Goal: Task Accomplishment & Management: Manage account settings

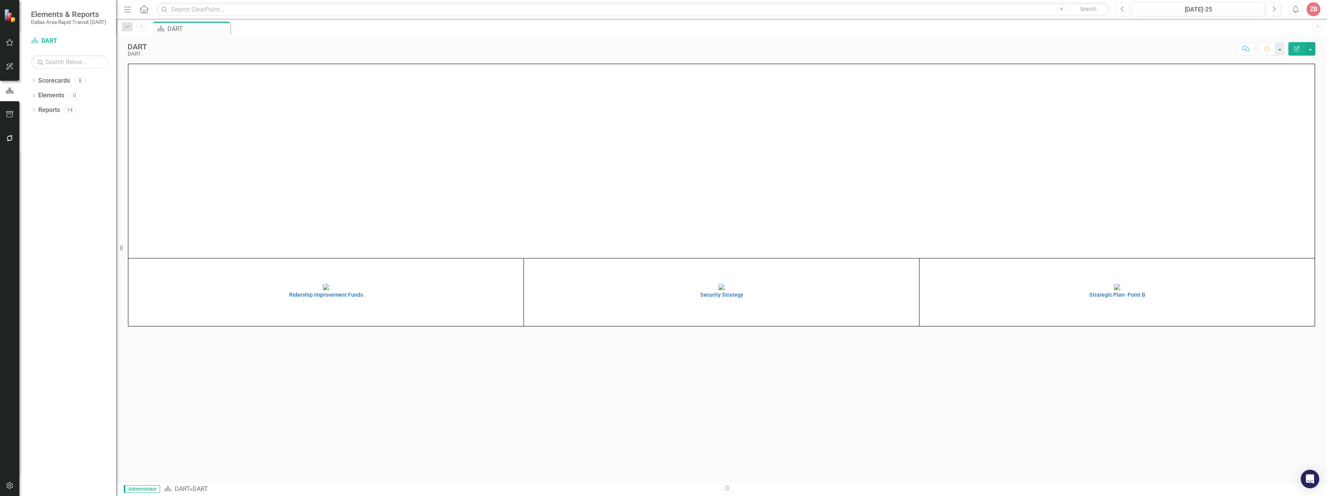
click at [1315, 9] on div "ZB" at bounding box center [1313, 9] width 14 height 14
click at [1288, 112] on link "Logout Log Out" at bounding box center [1289, 112] width 61 height 14
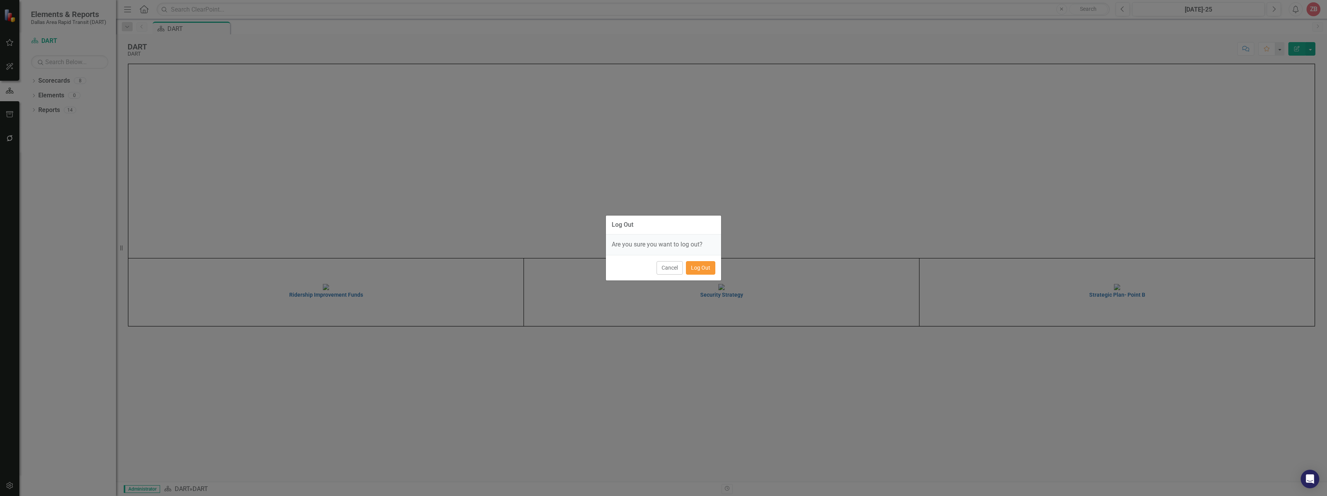
click at [700, 267] on button "Log Out" at bounding box center [700, 268] width 29 height 14
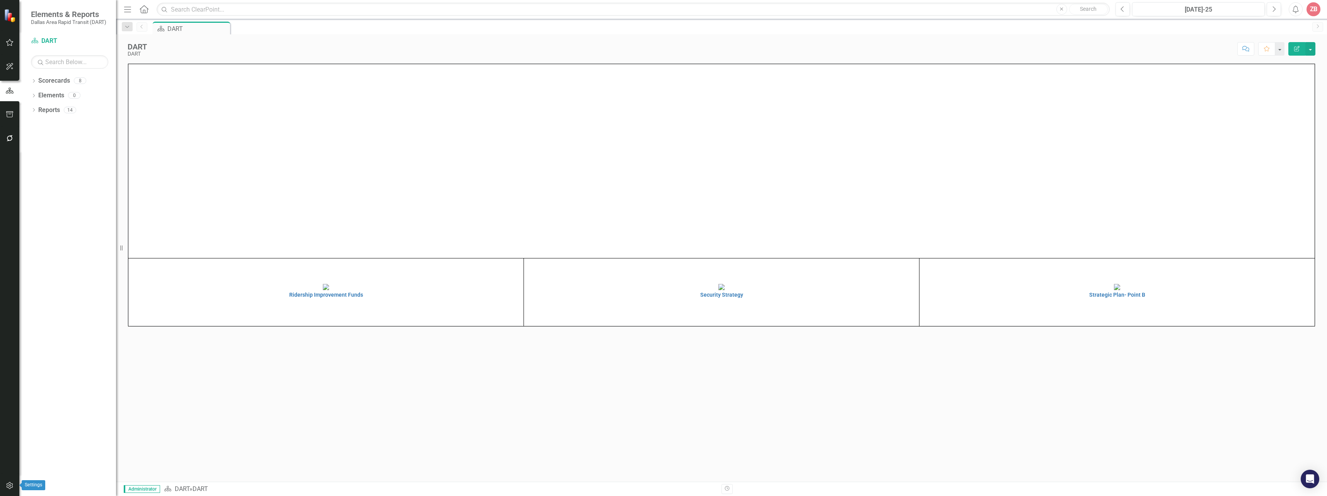
click at [10, 484] on icon "button" at bounding box center [10, 486] width 8 height 6
click at [65, 53] on link "Manage Users" at bounding box center [69, 53] width 77 height 9
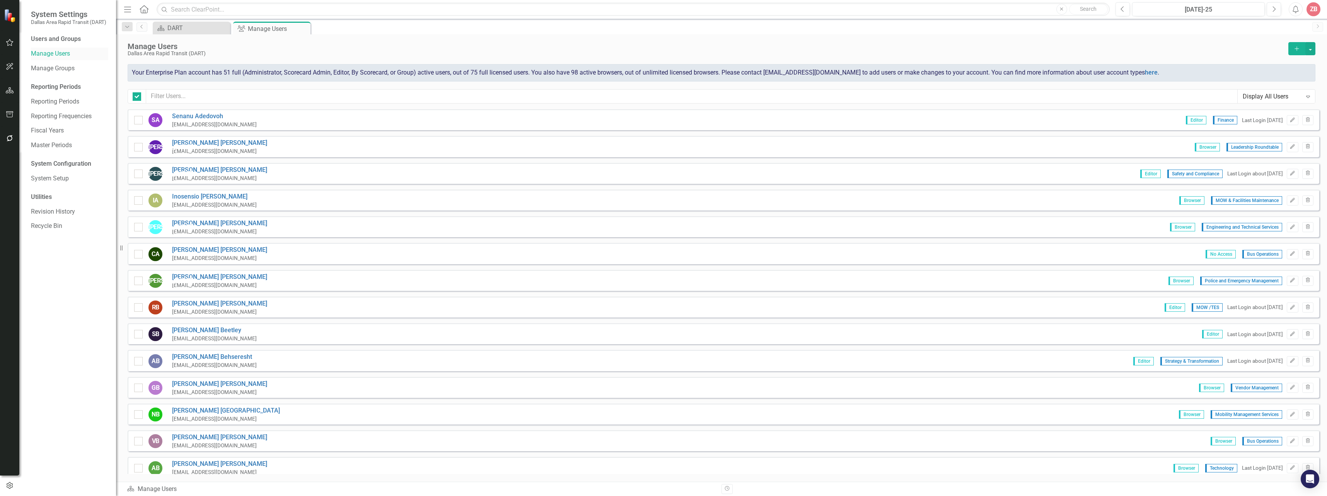
checkbox input "false"
click at [225, 96] on input "text" at bounding box center [691, 96] width 1091 height 14
type input "[PERSON_NAME]"
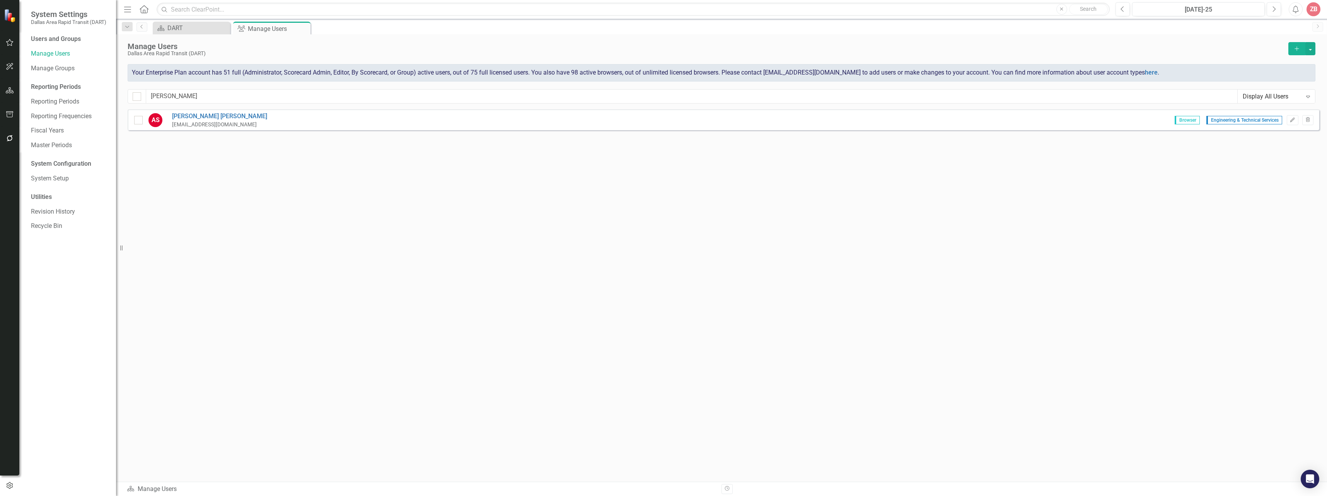
click at [207, 124] on div "[EMAIL_ADDRESS][DOMAIN_NAME]" at bounding box center [219, 124] width 95 height 7
click at [180, 116] on link "[PERSON_NAME]" at bounding box center [219, 116] width 95 height 9
click at [180, 116] on body "System Settings Dallas Area Rapid Transit (DART) Users and Groups Manage Users …" at bounding box center [663, 248] width 1327 height 496
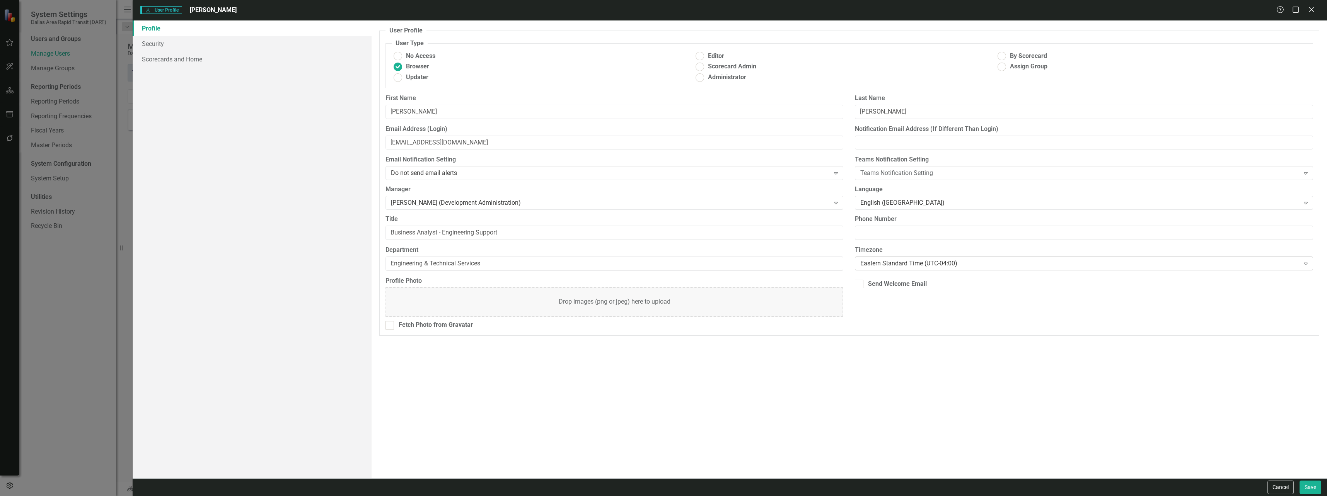
click at [967, 262] on div "Eastern Standard Time (UTC-04:00)" at bounding box center [1079, 263] width 439 height 9
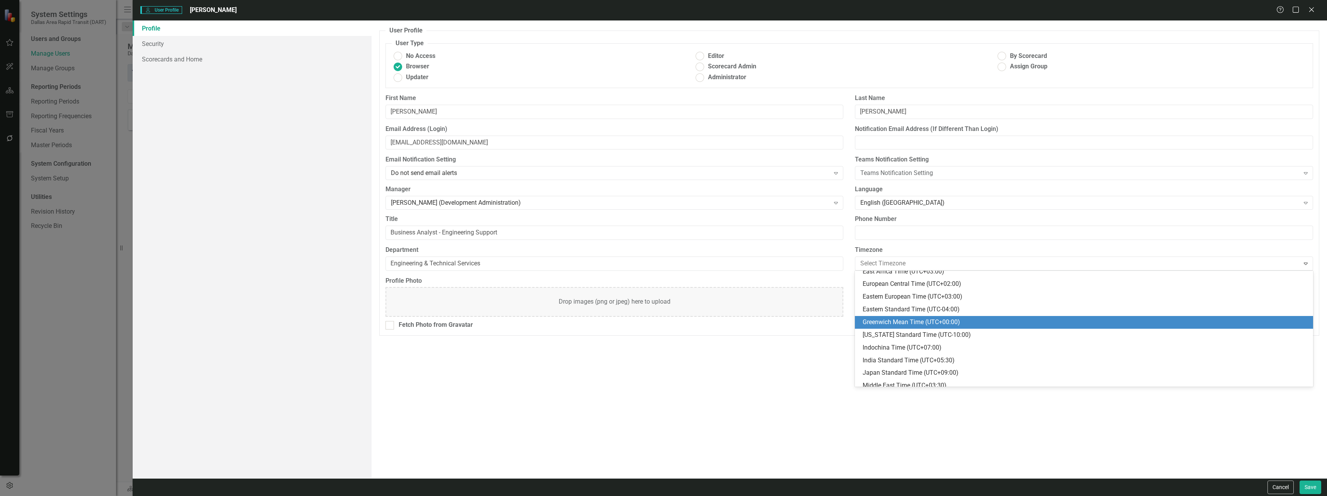
scroll to position [113, 0]
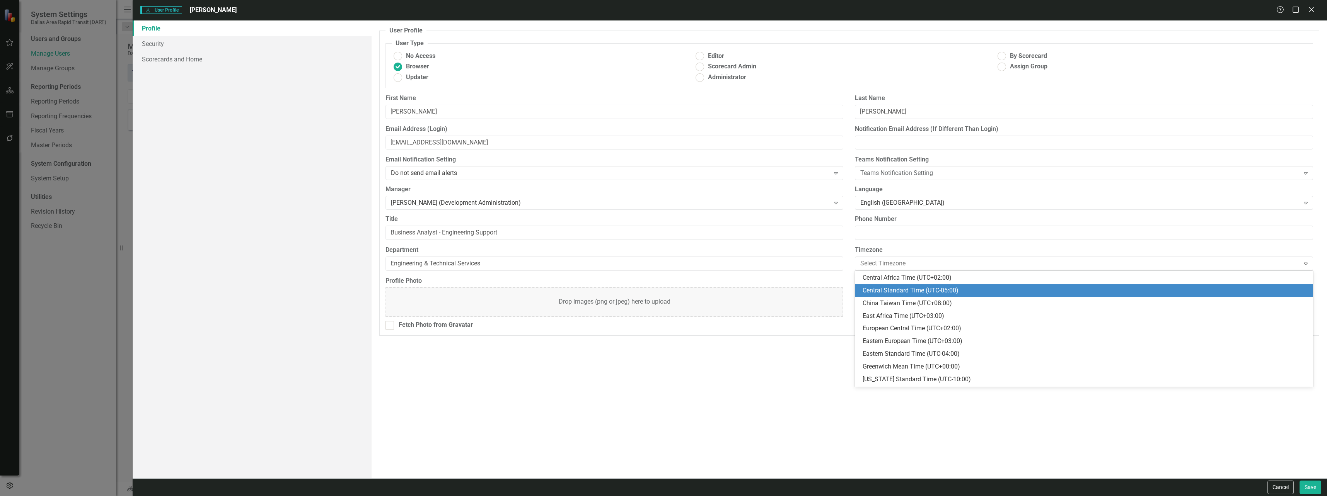
click at [902, 290] on div "Central Standard Time (UTC-05:00)" at bounding box center [1085, 290] width 446 height 9
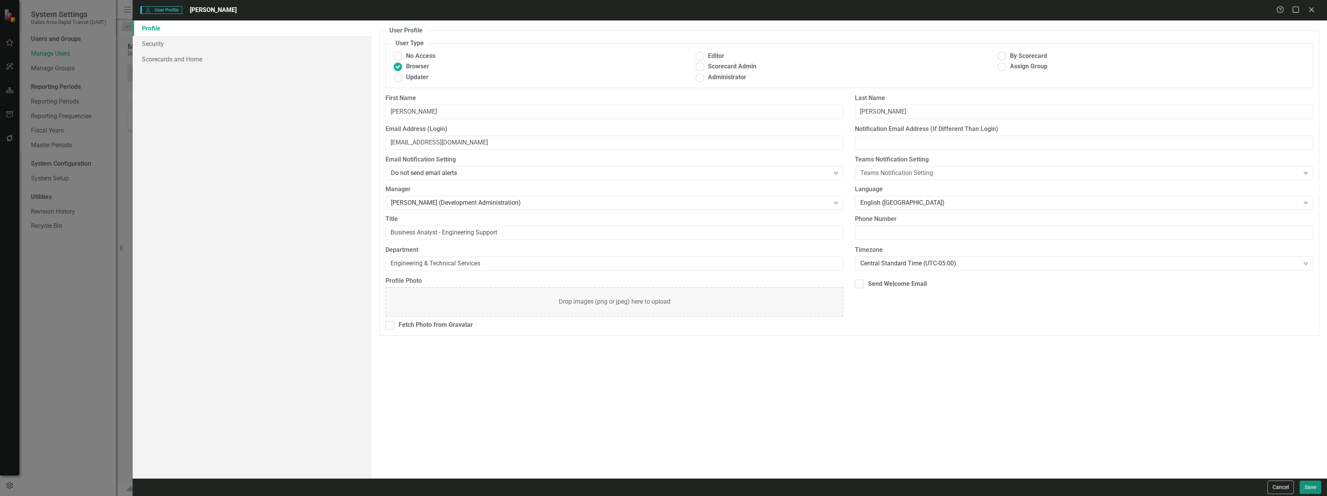
click at [1309, 486] on button "Save" at bounding box center [1310, 488] width 22 height 14
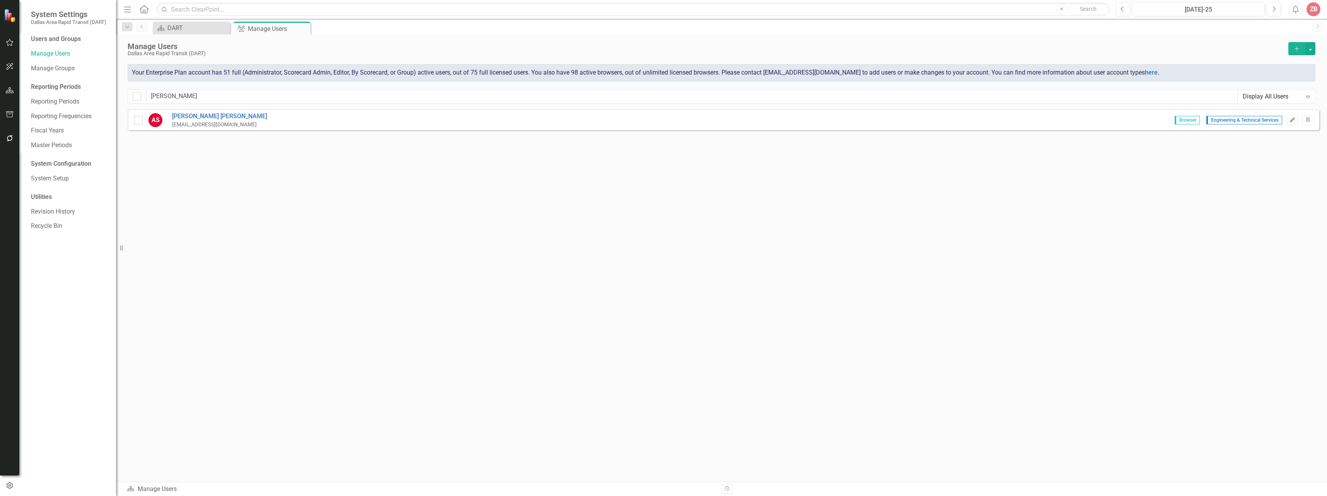
click at [1293, 118] on icon "Edit" at bounding box center [1292, 120] width 6 height 5
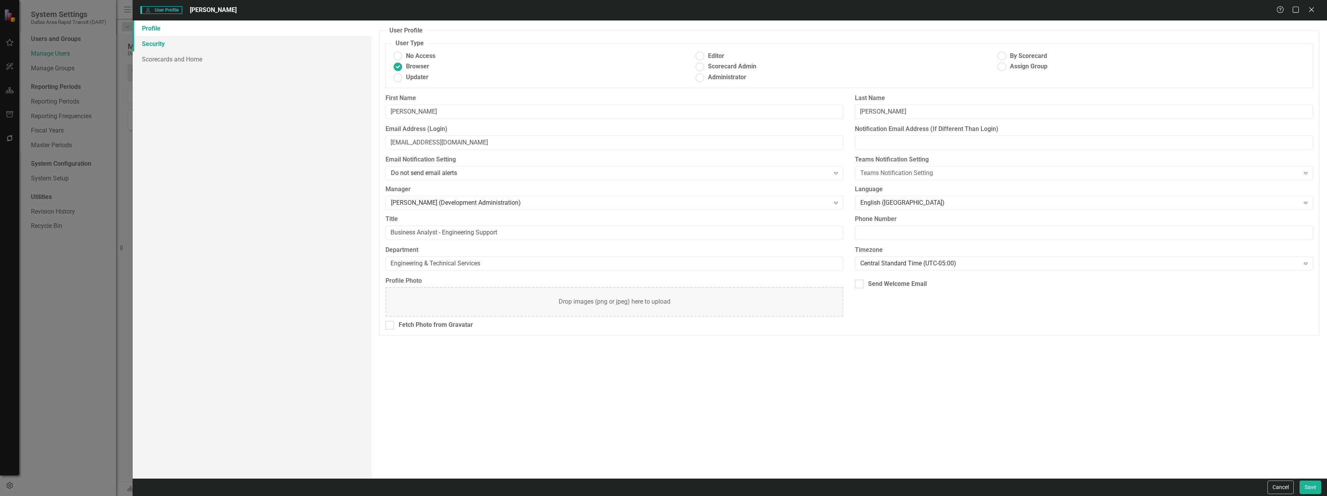
click at [165, 44] on link "Security" at bounding box center [252, 43] width 239 height 15
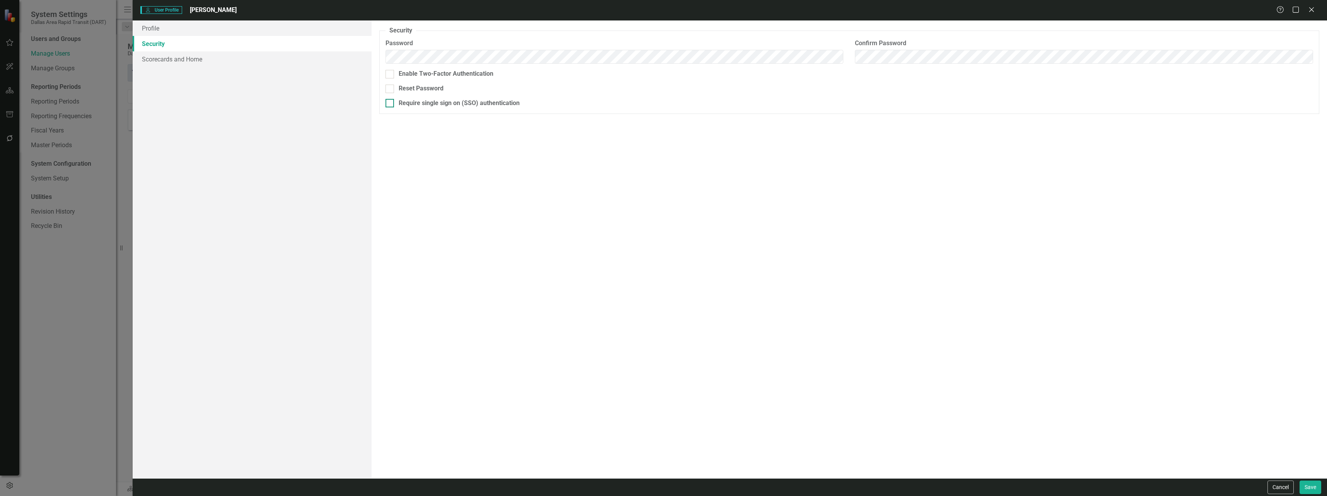
click at [391, 105] on div at bounding box center [389, 103] width 9 height 9
click at [390, 104] on input "Require single sign on (SSO) authentication" at bounding box center [387, 101] width 5 height 5
checkbox input "true"
click at [164, 58] on link "Scorecards and Home" at bounding box center [252, 58] width 239 height 15
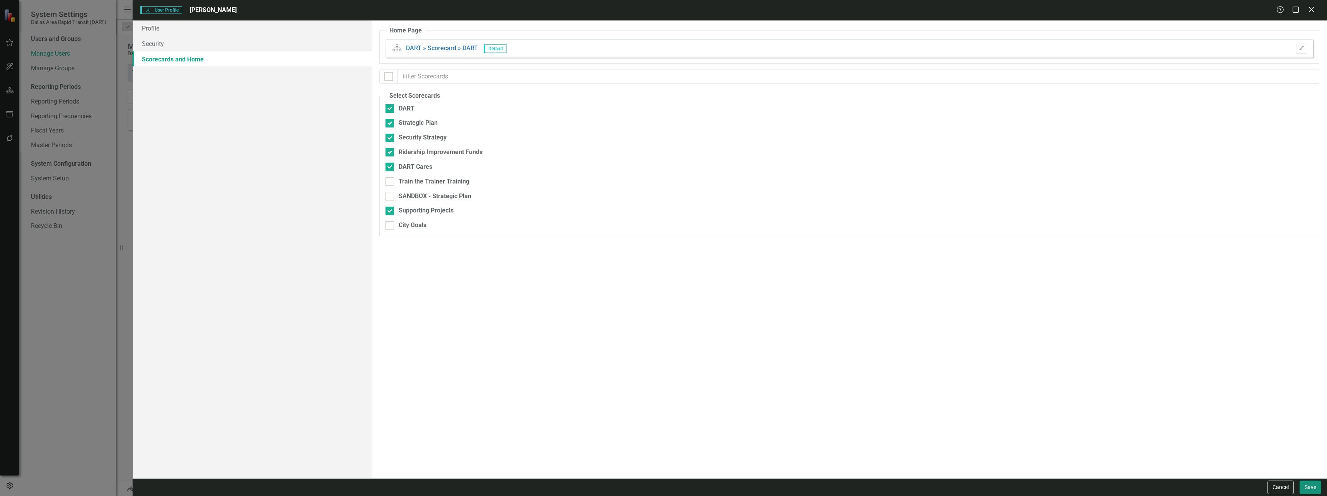
click at [1316, 486] on button "Save" at bounding box center [1310, 488] width 22 height 14
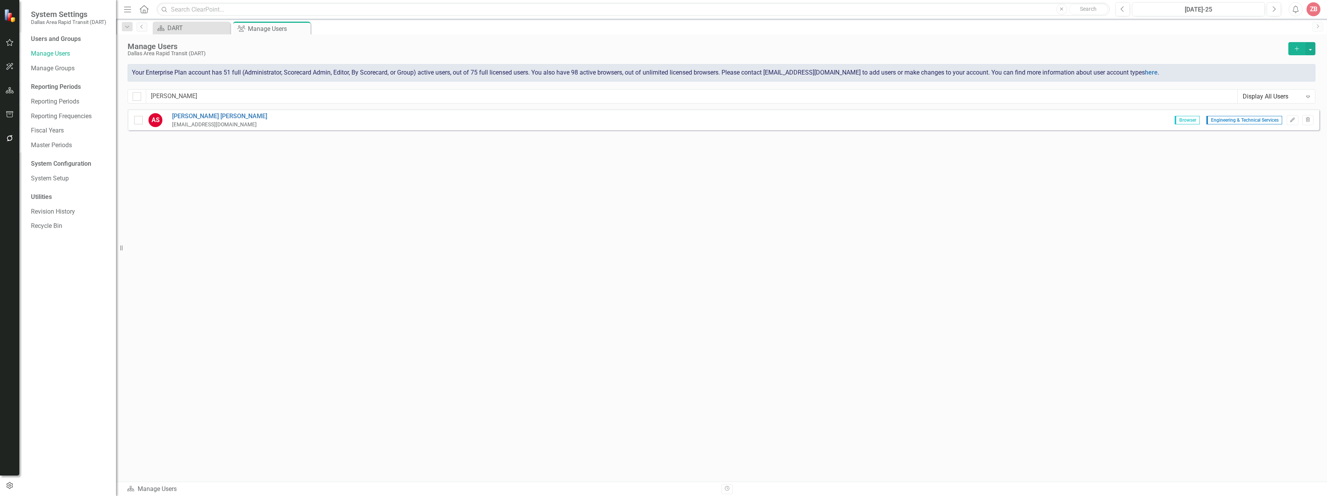
click at [1319, 29] on link "Next" at bounding box center [1317, 27] width 11 height 10
click at [126, 29] on icon "Dropdown" at bounding box center [127, 26] width 7 height 5
click at [171, 80] on div "Manage Users" at bounding box center [183, 78] width 89 height 10
click at [185, 101] on input "[PERSON_NAME]" at bounding box center [691, 96] width 1091 height 14
type input "a"
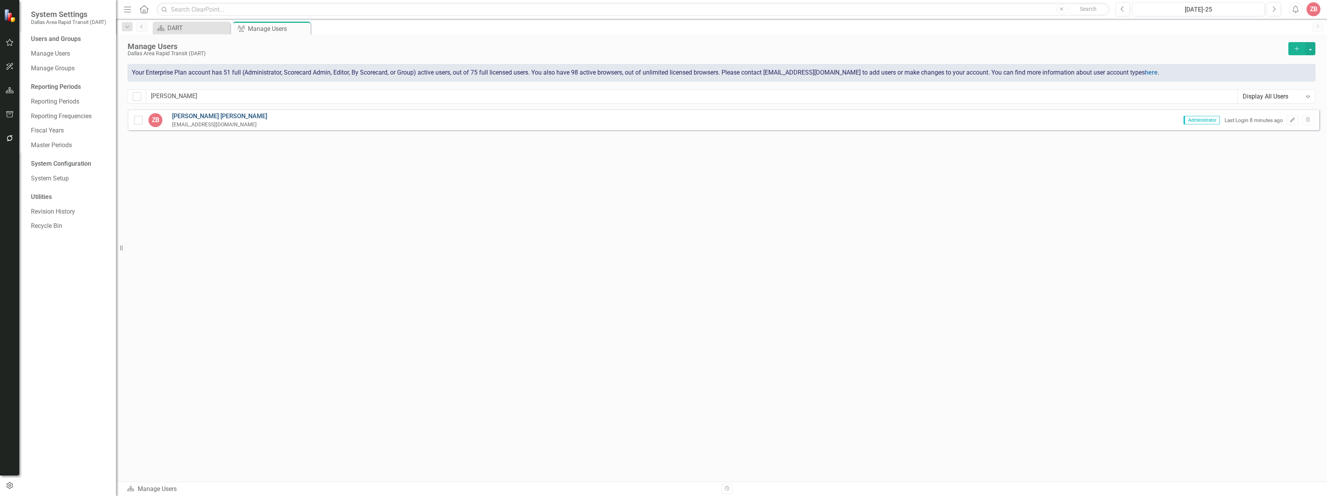
click at [215, 116] on link "[PERSON_NAME]" at bounding box center [219, 116] width 95 height 9
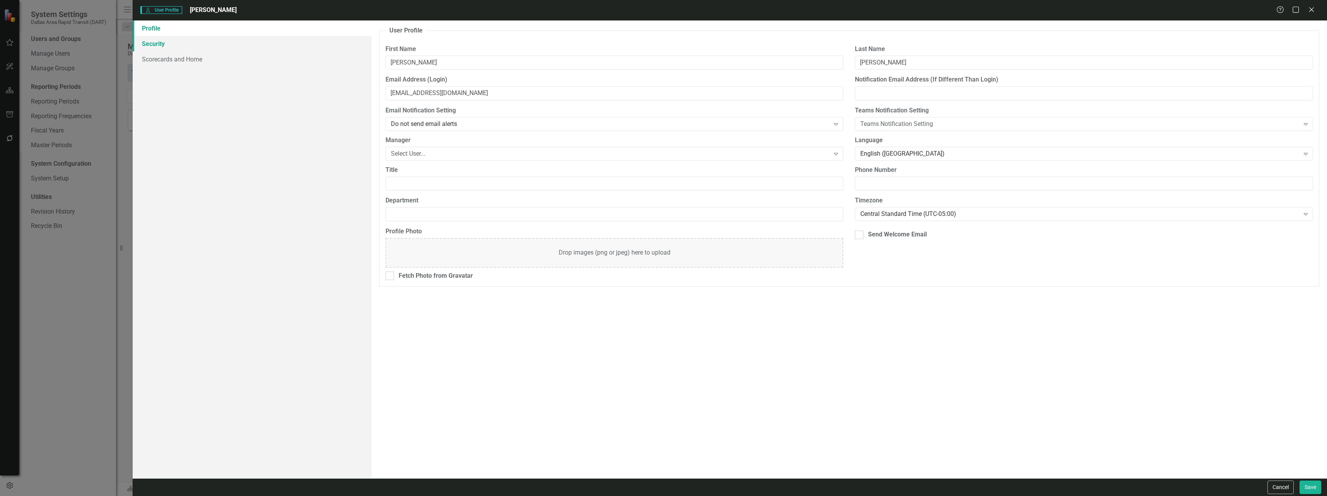
click at [155, 41] on link "Security" at bounding box center [252, 43] width 239 height 15
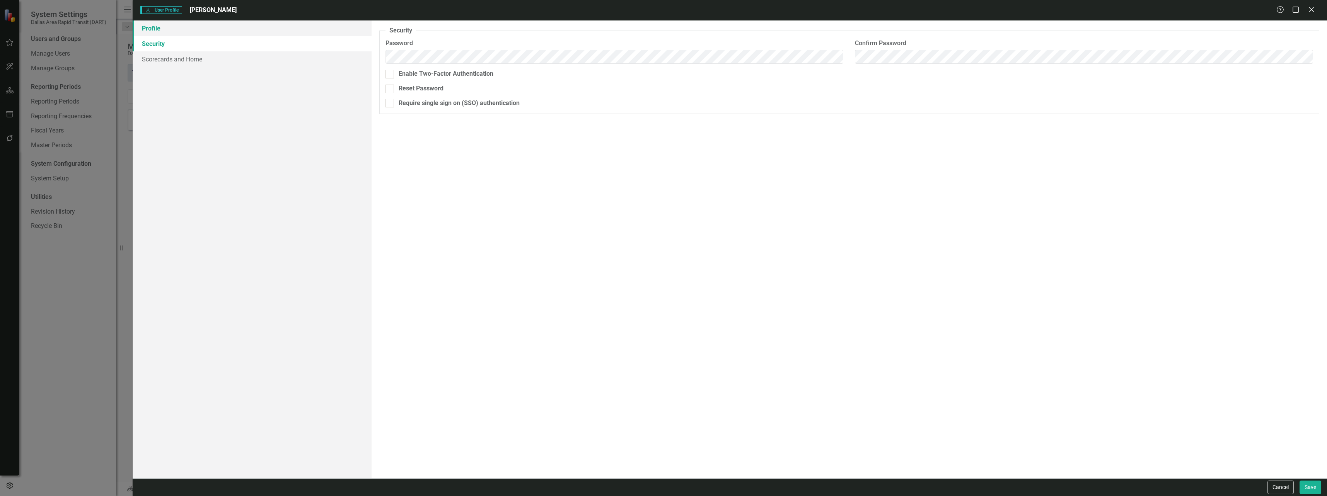
click at [150, 25] on link "Profile" at bounding box center [252, 27] width 239 height 15
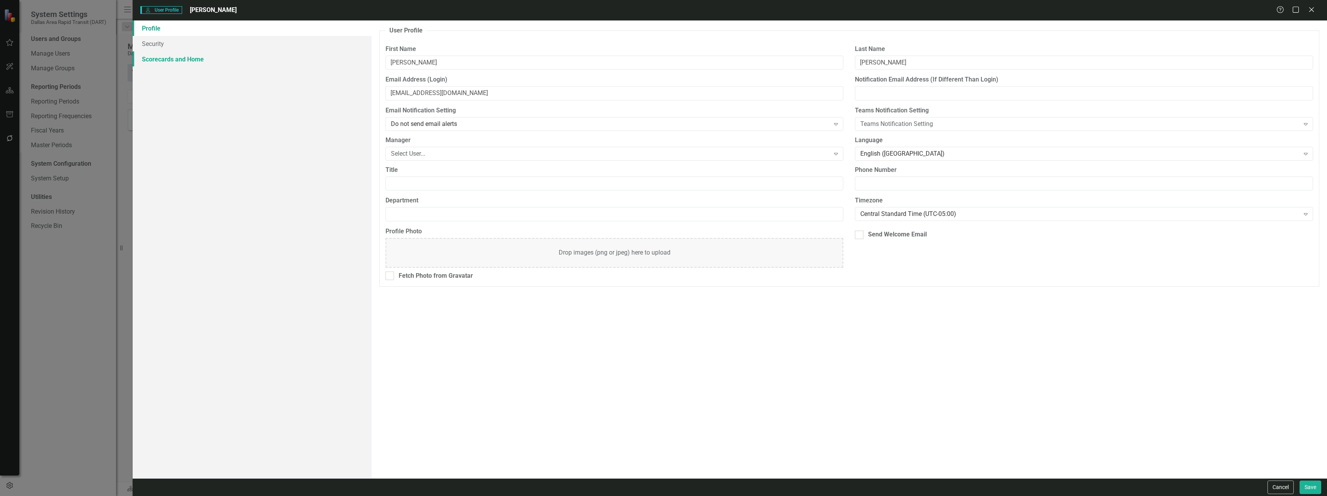
click at [158, 59] on link "Scorecards and Home" at bounding box center [252, 58] width 239 height 15
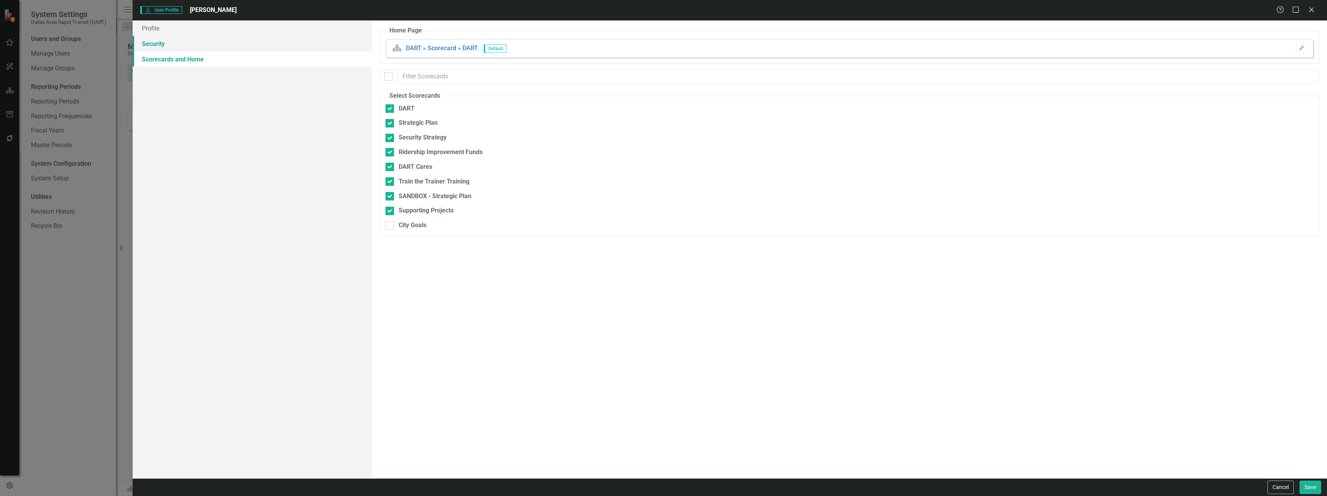
click at [148, 40] on link "Security" at bounding box center [252, 43] width 239 height 15
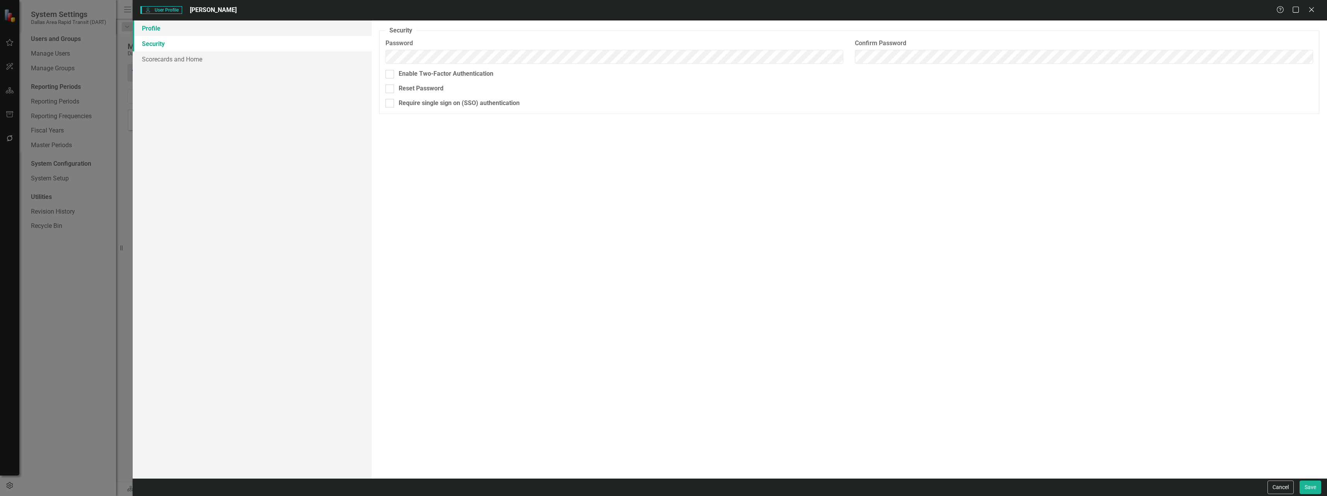
click at [152, 26] on link "Profile" at bounding box center [252, 27] width 239 height 15
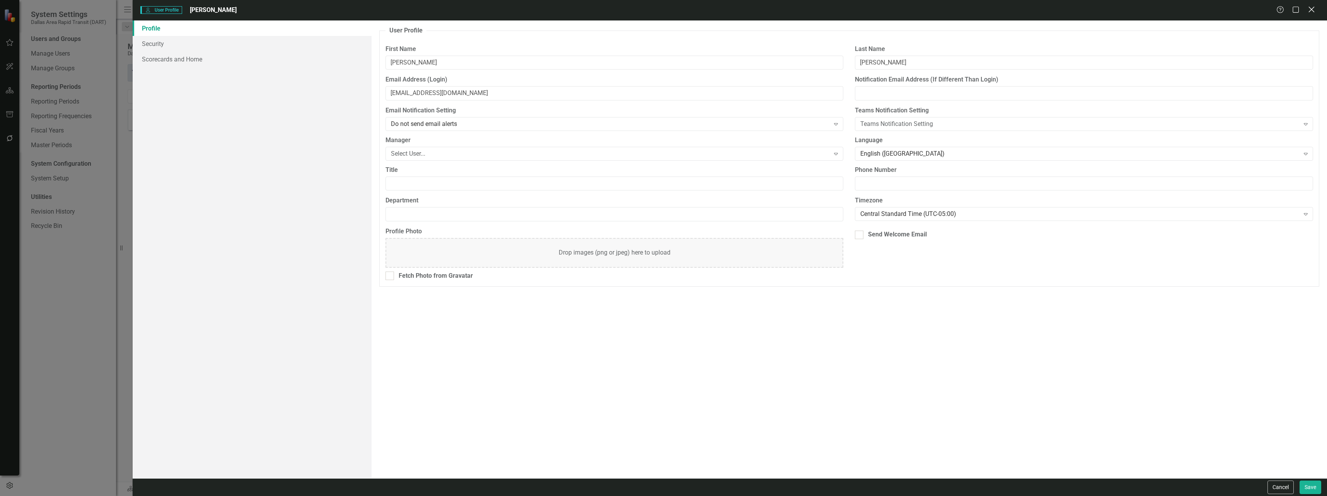
click at [1312, 9] on icon at bounding box center [1311, 10] width 6 height 6
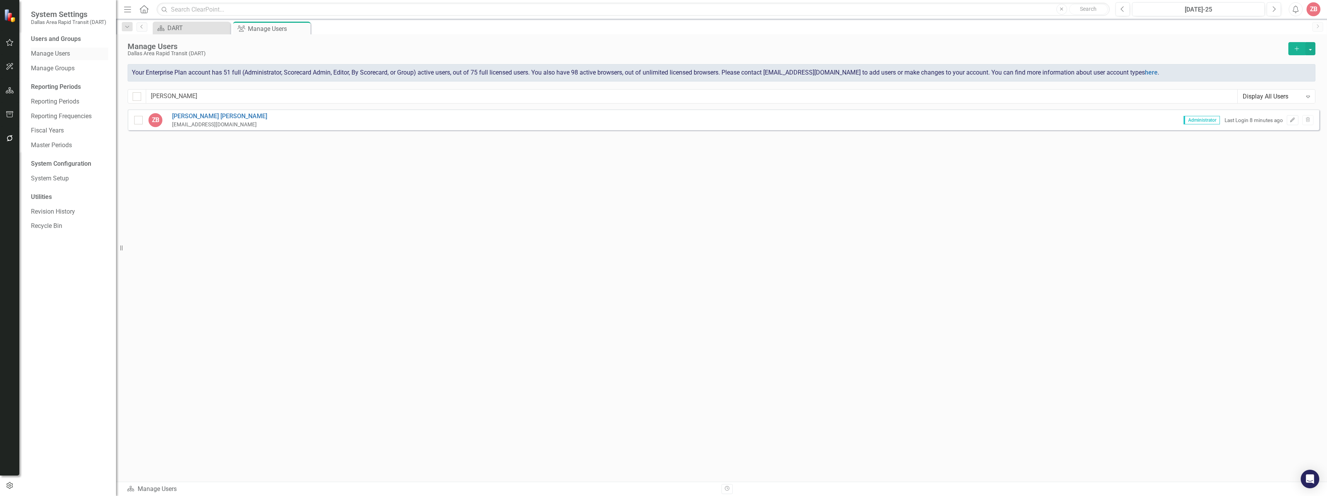
click at [49, 56] on link "Manage Users" at bounding box center [69, 53] width 77 height 9
drag, startPoint x: 190, startPoint y: 97, endPoint x: 136, endPoint y: 94, distance: 53.8
click at [138, 93] on div "[PERSON_NAME] Display All Users Expand" at bounding box center [722, 96] width 1188 height 14
type input "[PERSON_NAME]"
click at [187, 132] on div "AS [PERSON_NAME] [EMAIL_ADDRESS][DOMAIN_NAME] Browser Engineering & Technical S…" at bounding box center [723, 132] width 1191 height 46
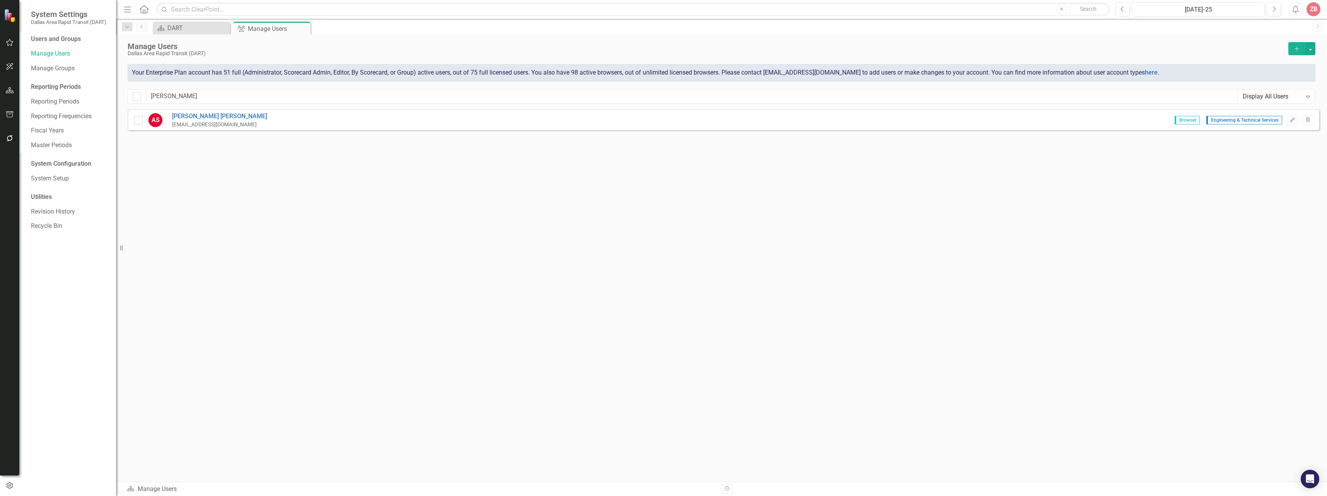
click at [187, 128] on div "[EMAIL_ADDRESS][DOMAIN_NAME]" at bounding box center [219, 124] width 95 height 7
click at [1291, 116] on button "Edit" at bounding box center [1291, 120] width 11 height 10
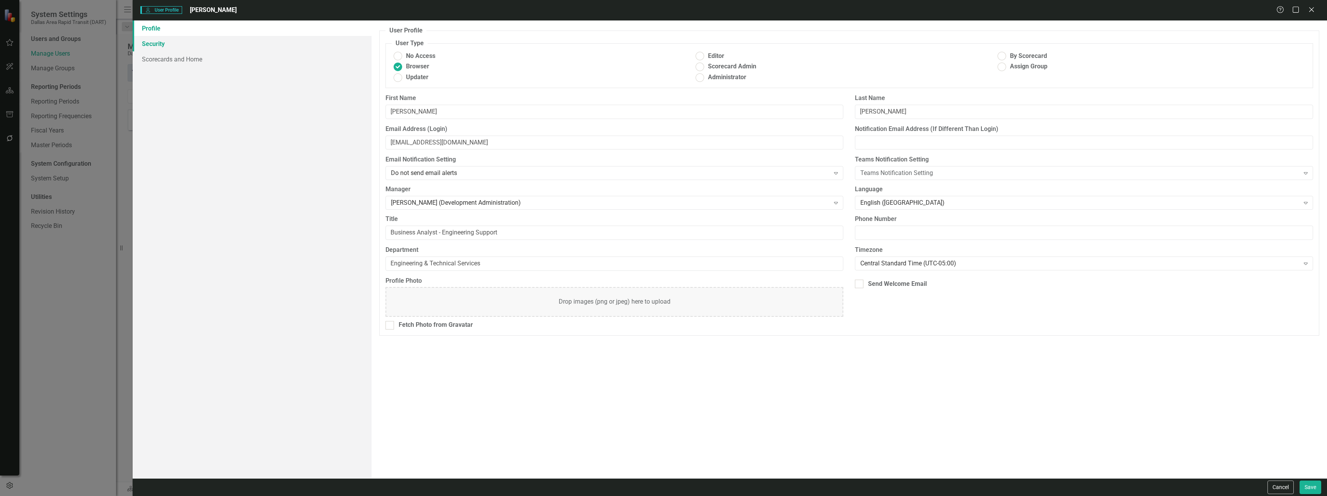
click at [152, 42] on link "Security" at bounding box center [252, 43] width 239 height 15
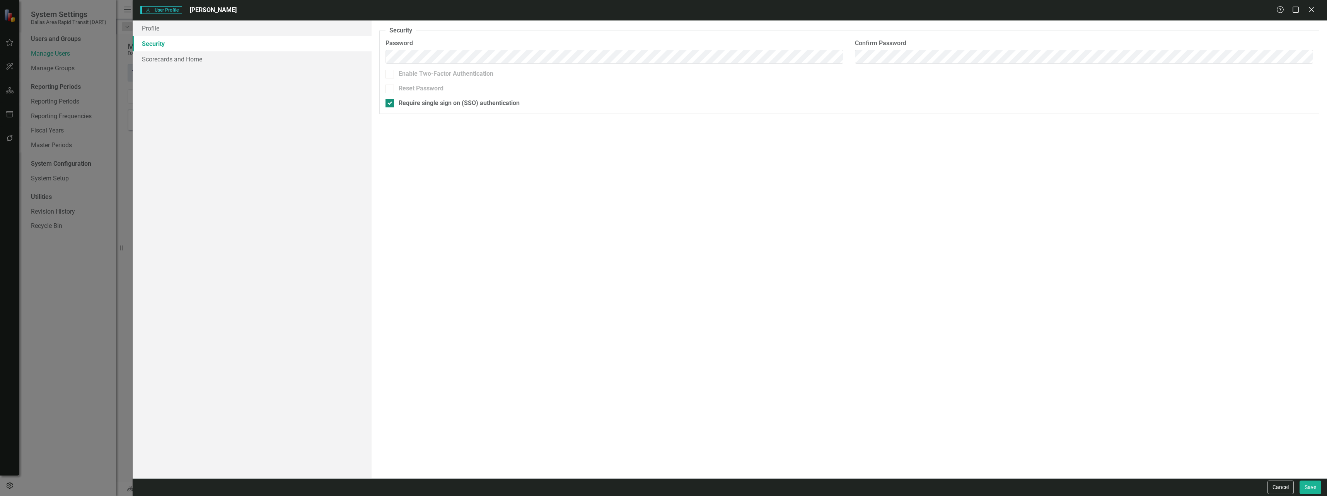
click at [390, 105] on div at bounding box center [389, 103] width 9 height 9
click at [390, 104] on input "Require single sign on (SSO) authentication" at bounding box center [387, 101] width 5 height 5
checkbox input "false"
click at [1305, 486] on button "Save" at bounding box center [1310, 488] width 22 height 14
